Goal: Understand process/instructions: Learn how to perform a task or action

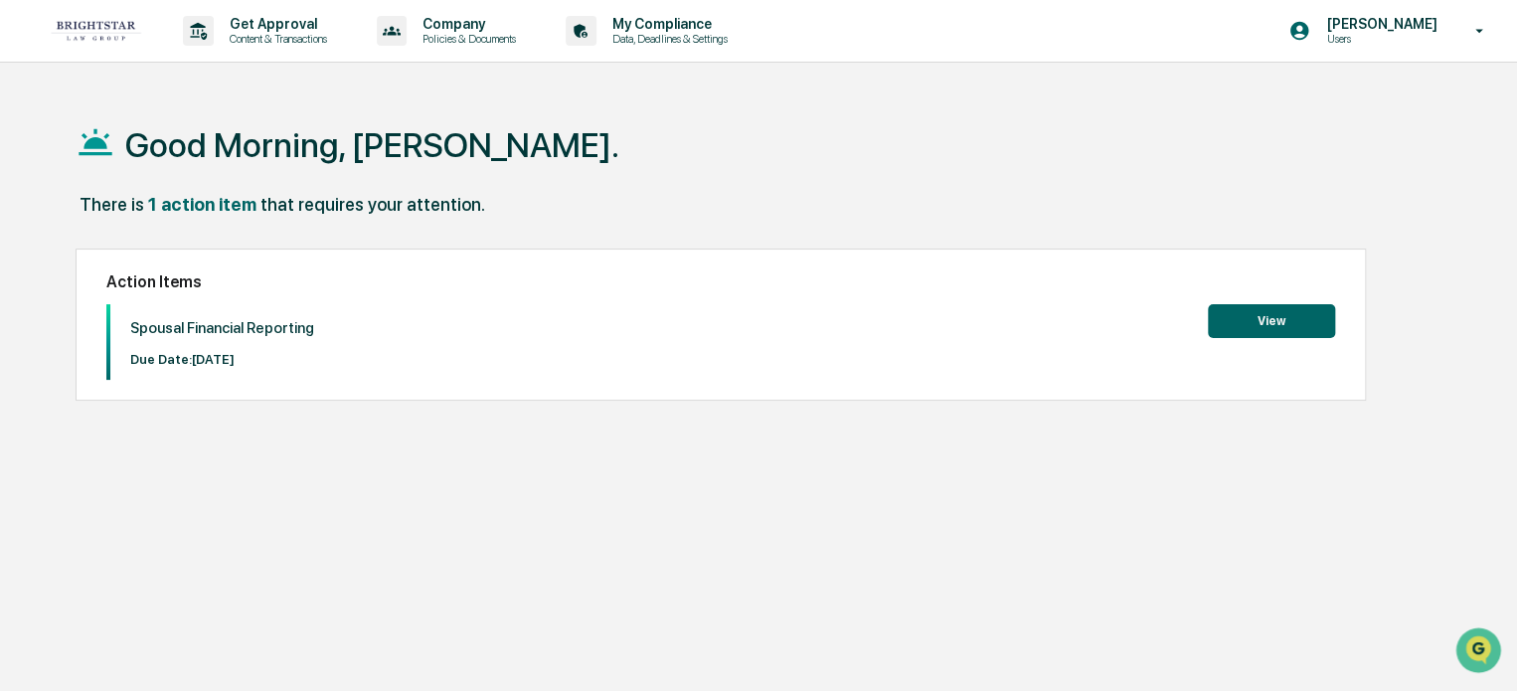
click at [1249, 317] on button "View" at bounding box center [1271, 321] width 127 height 34
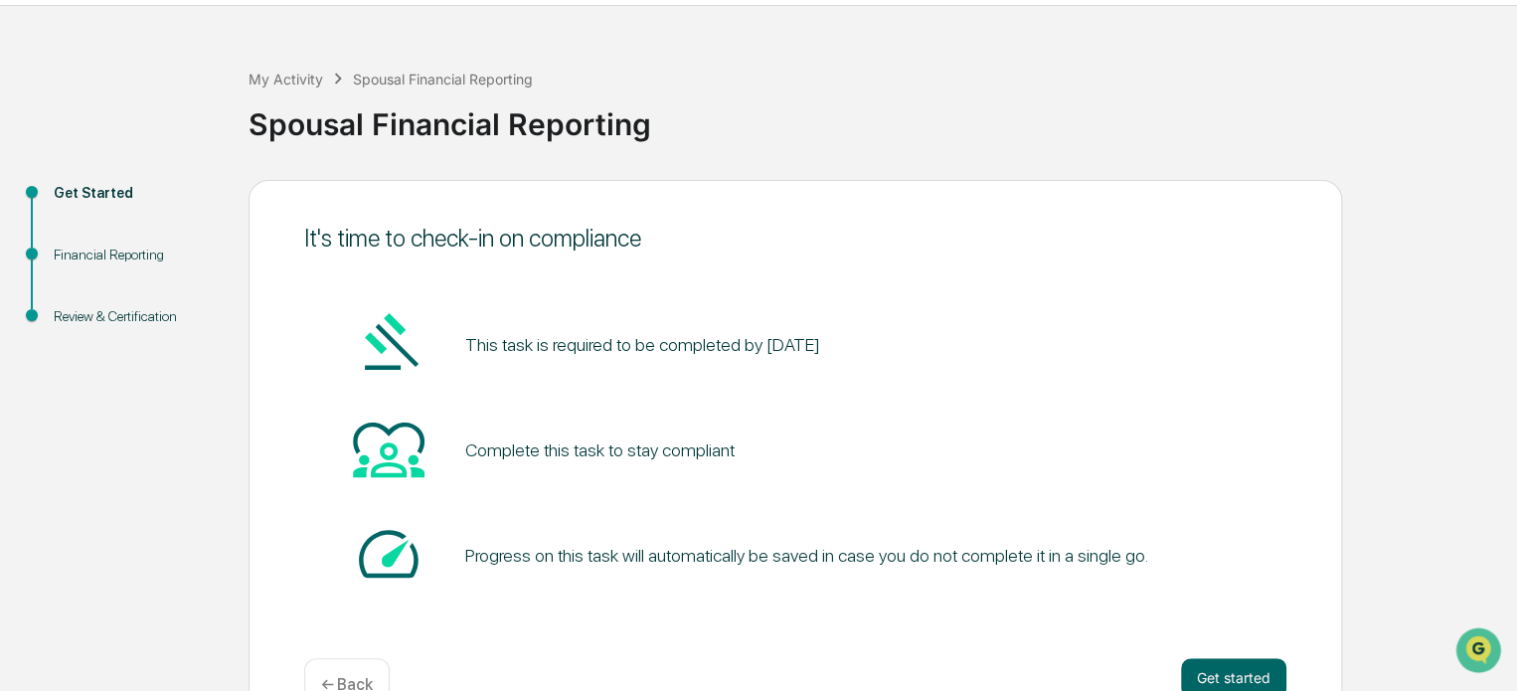
scroll to position [108, 0]
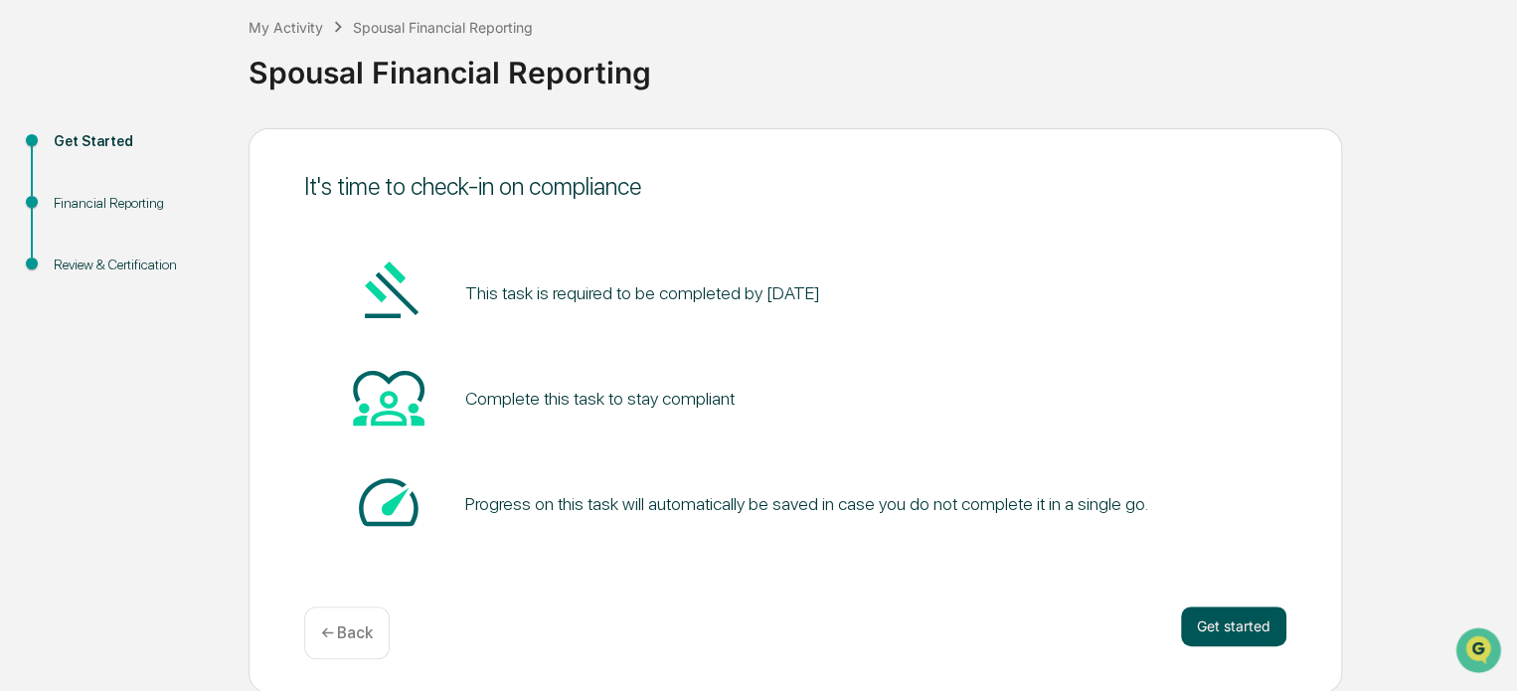
click at [1212, 619] on button "Get started" at bounding box center [1233, 626] width 105 height 40
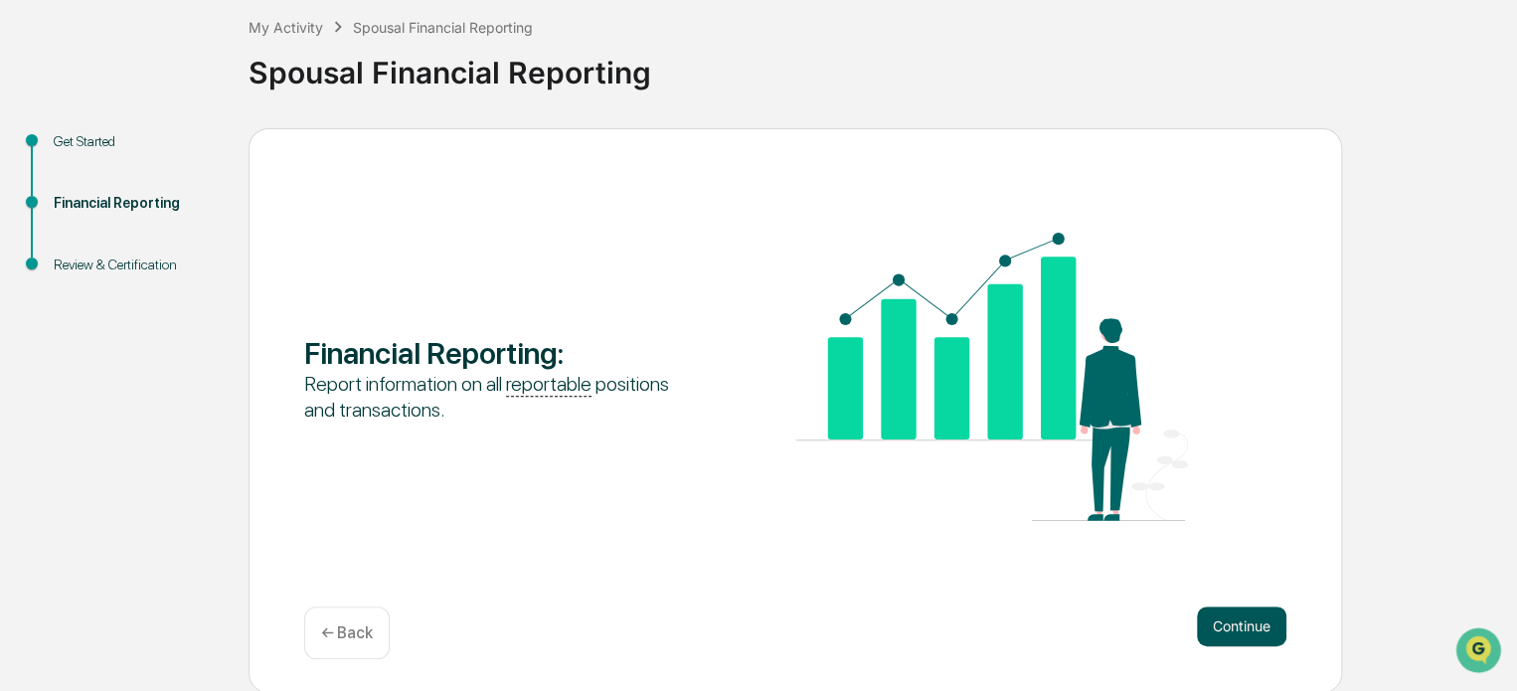
click at [1243, 623] on button "Continue" at bounding box center [1241, 626] width 89 height 40
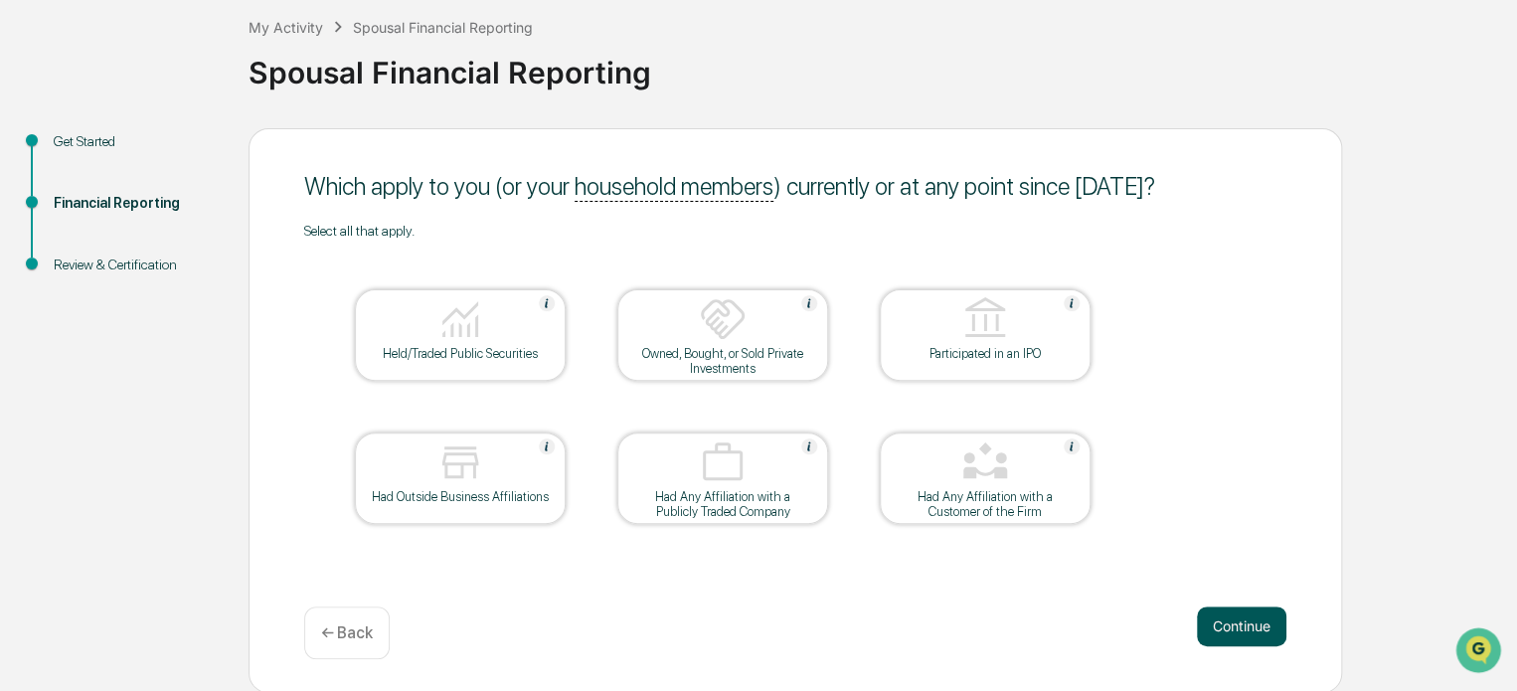
click at [1232, 614] on button "Continue" at bounding box center [1241, 626] width 89 height 40
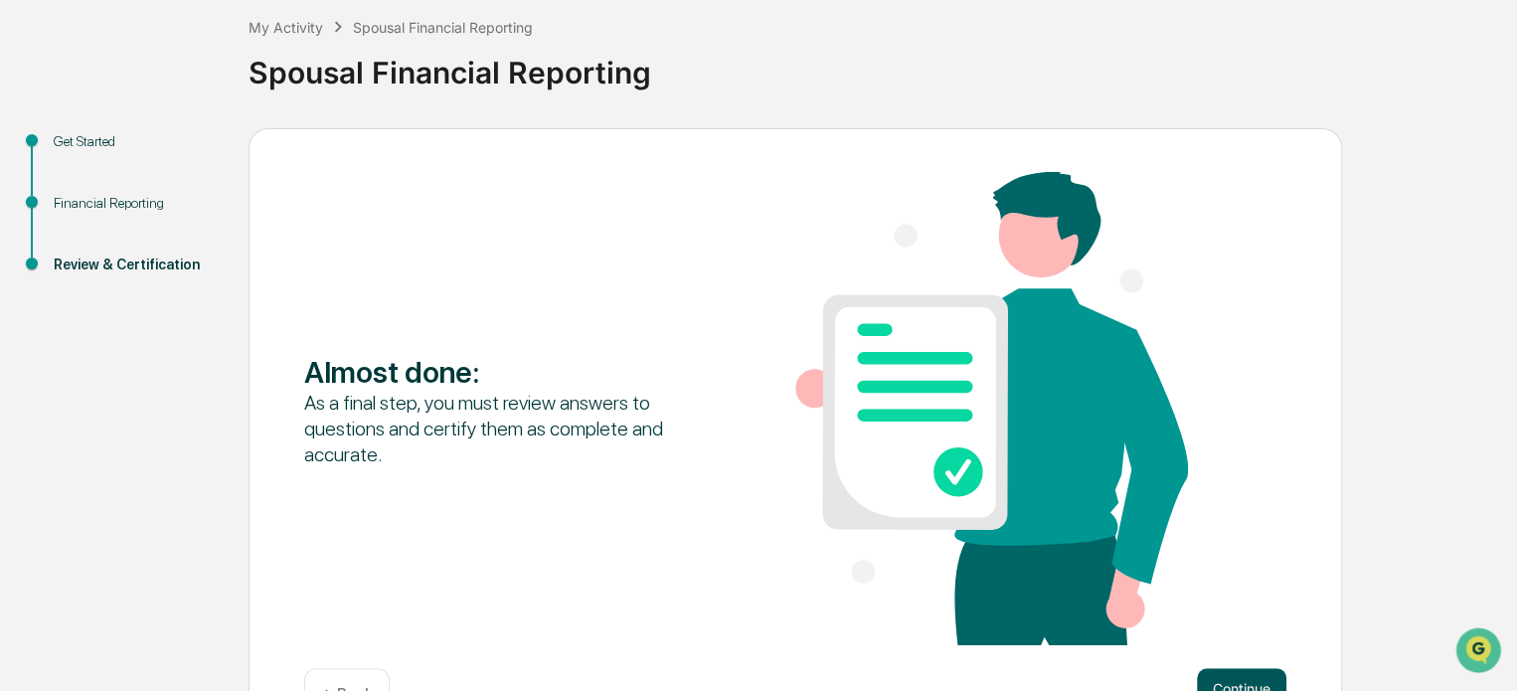
click at [1243, 676] on button "Continue" at bounding box center [1241, 688] width 89 height 40
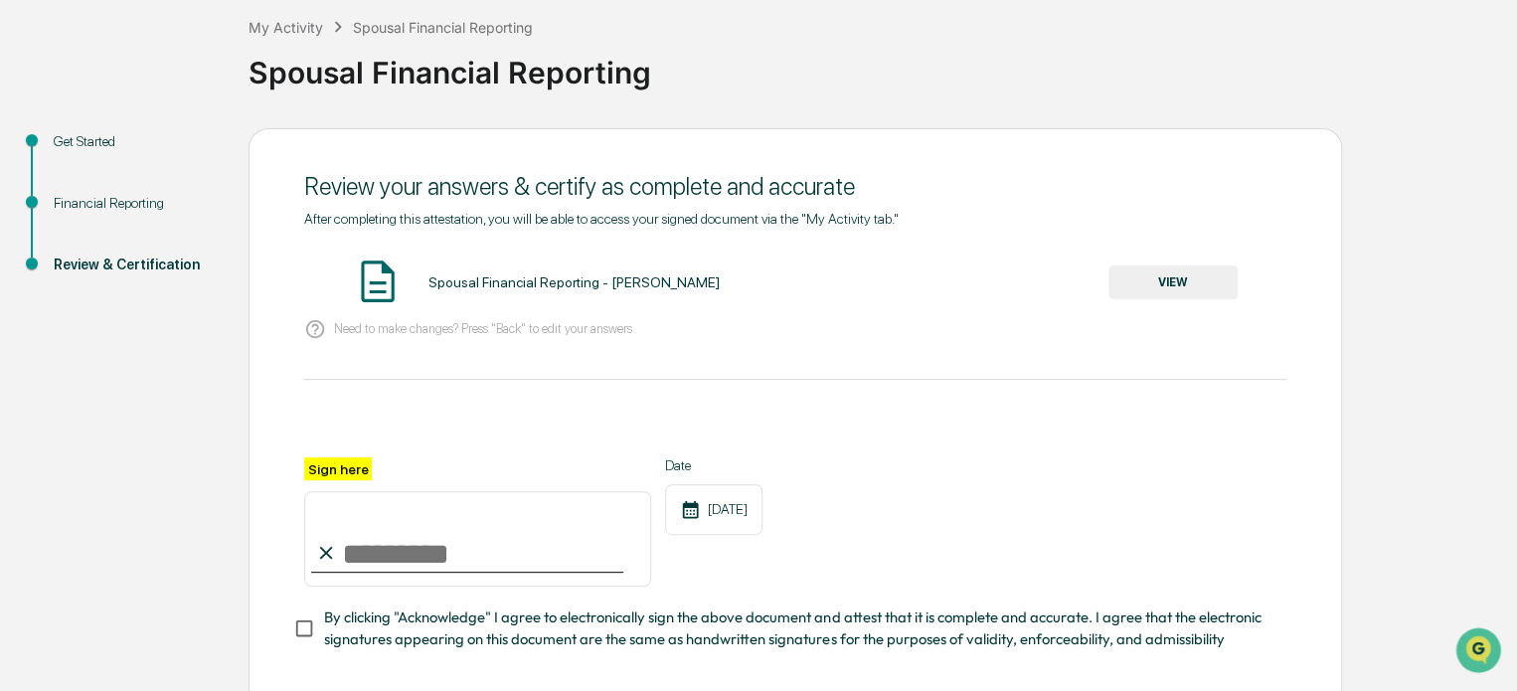
click at [1157, 271] on button "VIEW" at bounding box center [1172, 282] width 129 height 34
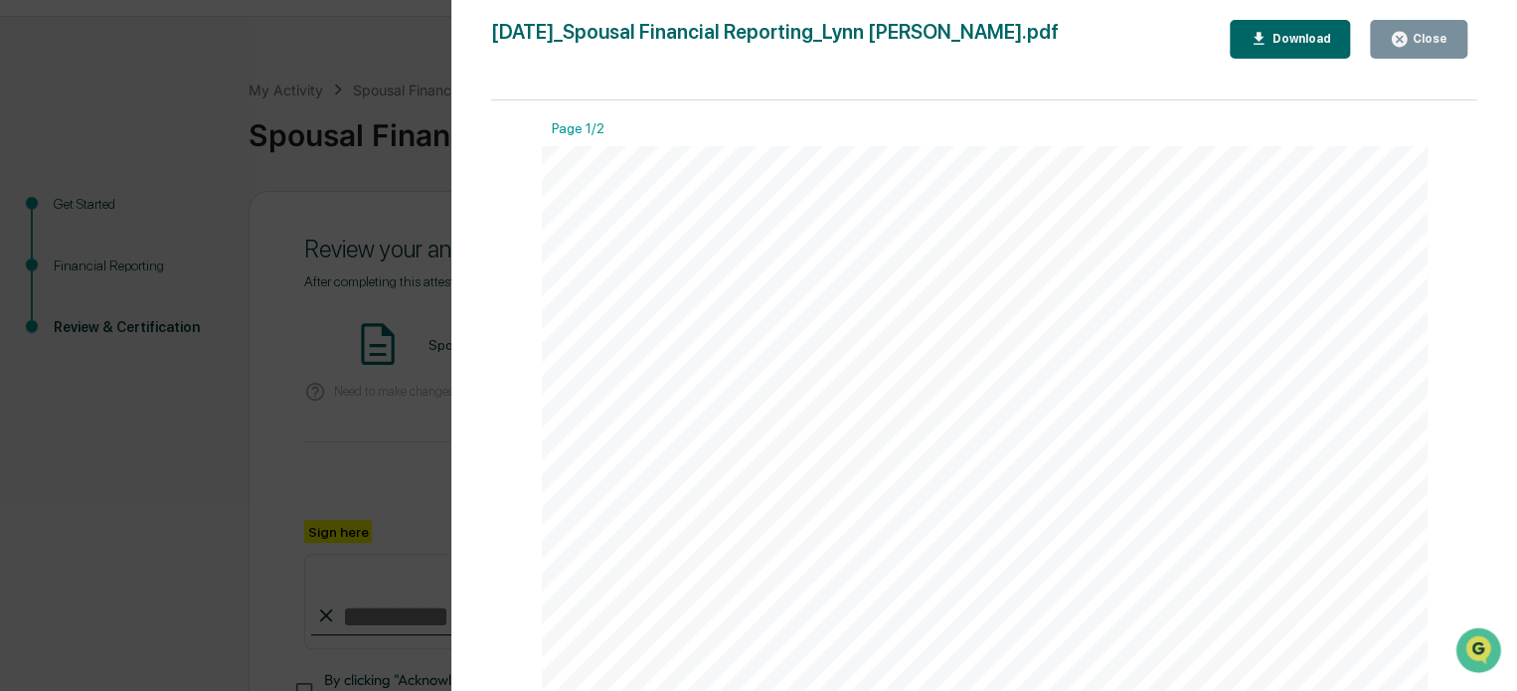
scroll to position [0, 0]
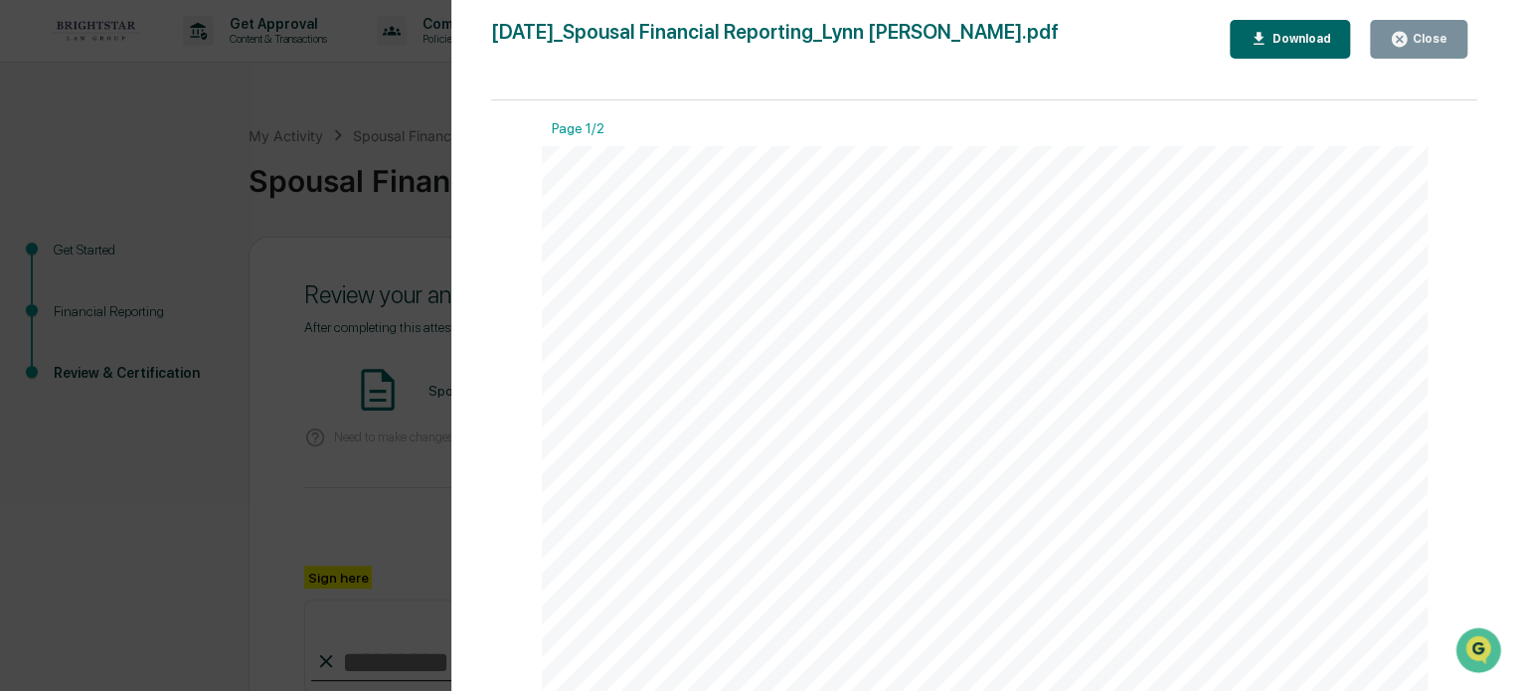
click at [1416, 30] on div "Close" at bounding box center [1419, 39] width 58 height 19
